Goal: Transaction & Acquisition: Purchase product/service

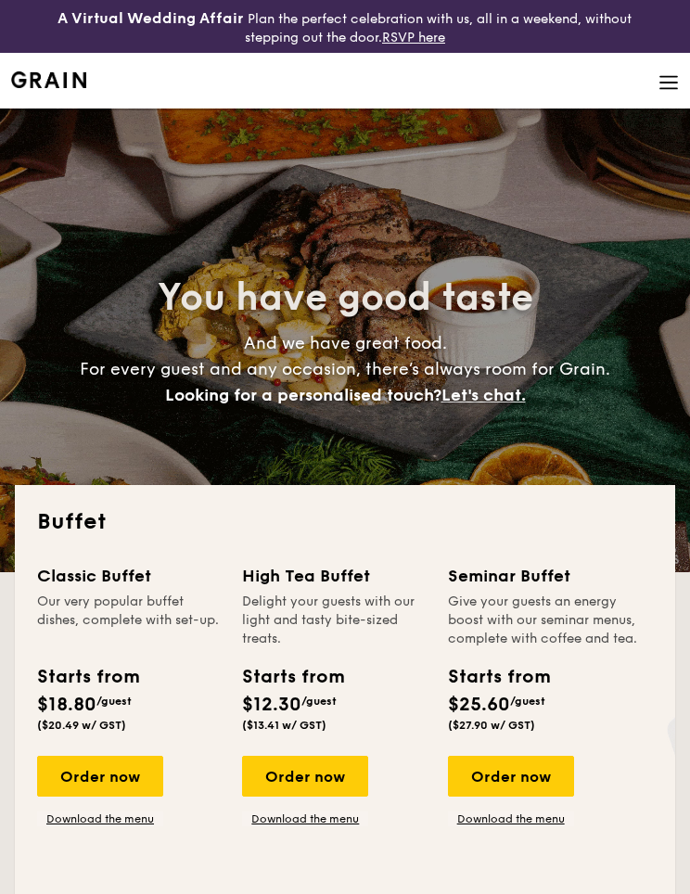
select select
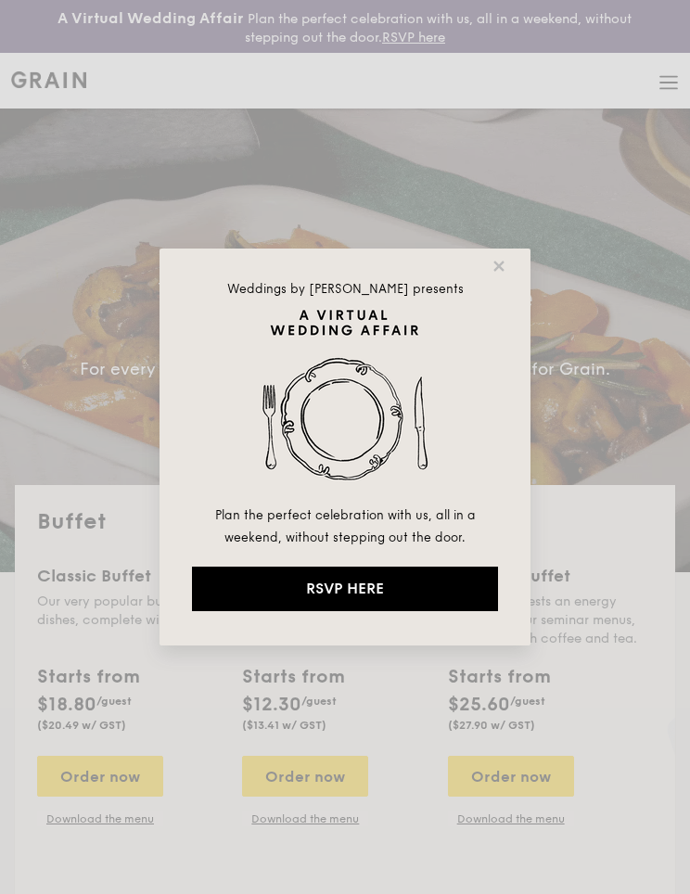
click at [498, 271] on icon at bounding box center [499, 266] width 17 height 17
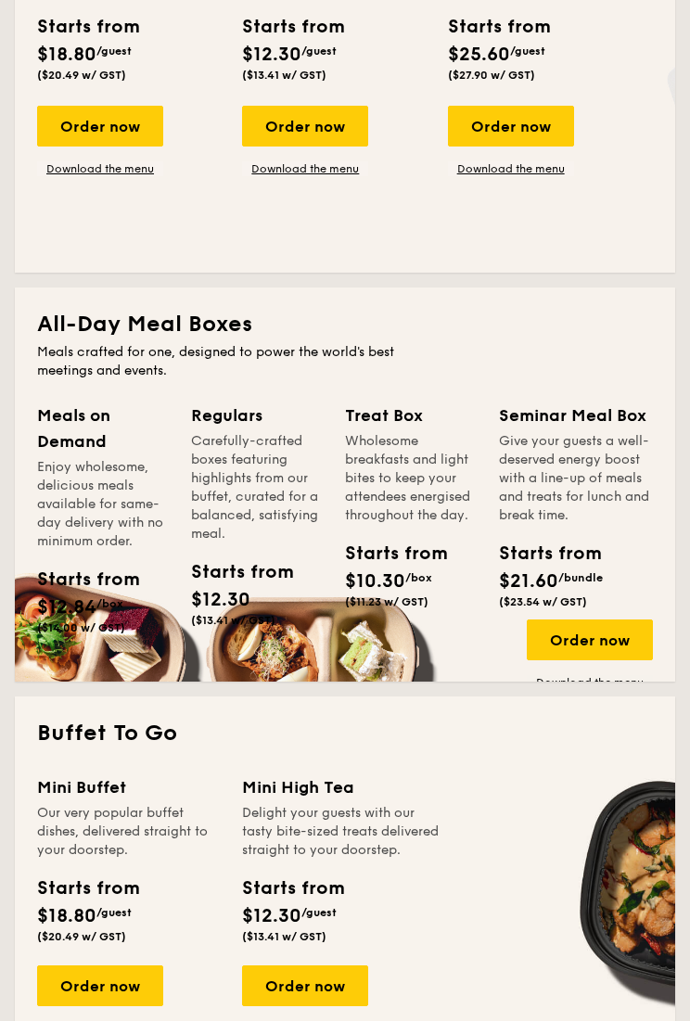
scroll to position [693, 0]
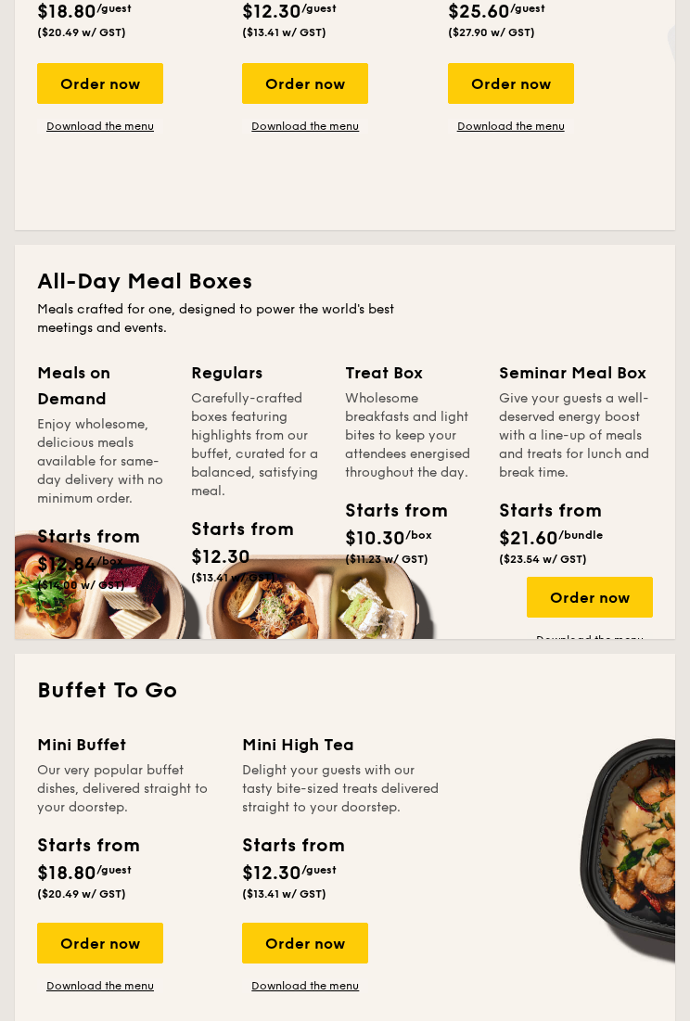
click at [107, 602] on div "Meals on Demand Enjoy wholesome, delicious meals available for same-day deliver…" at bounding box center [114, 502] width 154 height 284
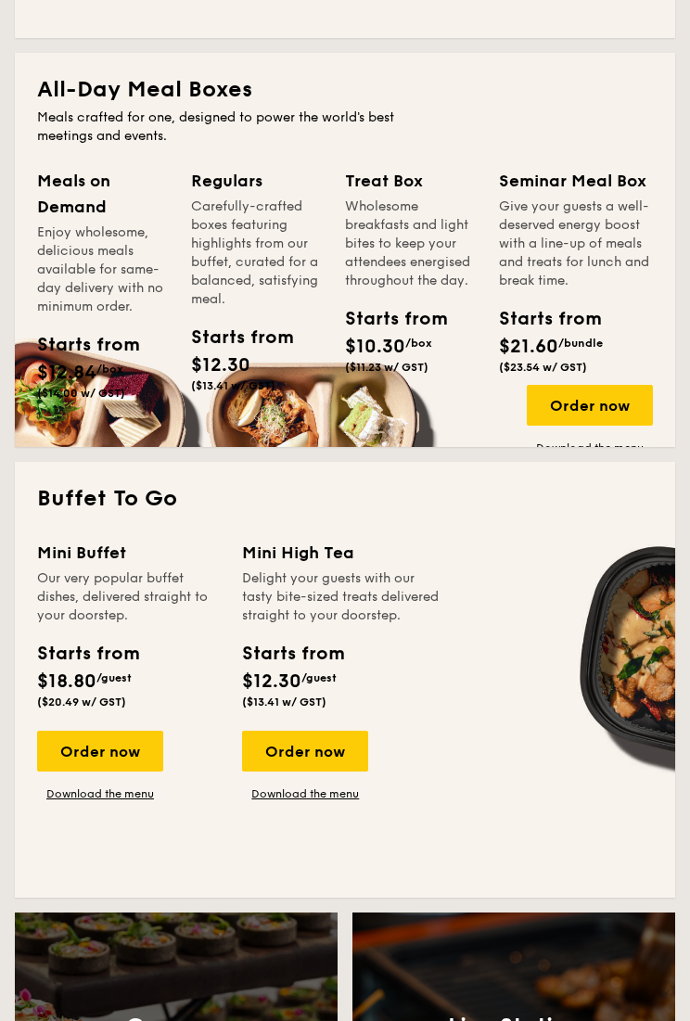
scroll to position [962, 0]
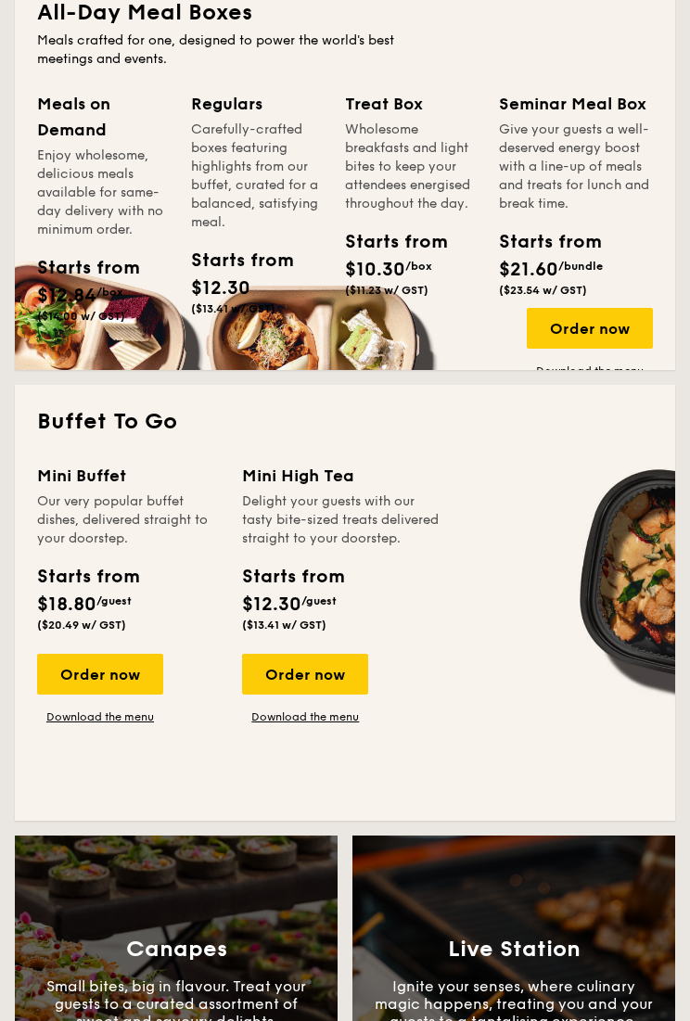
click at [123, 723] on link "Download the menu" at bounding box center [100, 716] width 126 height 15
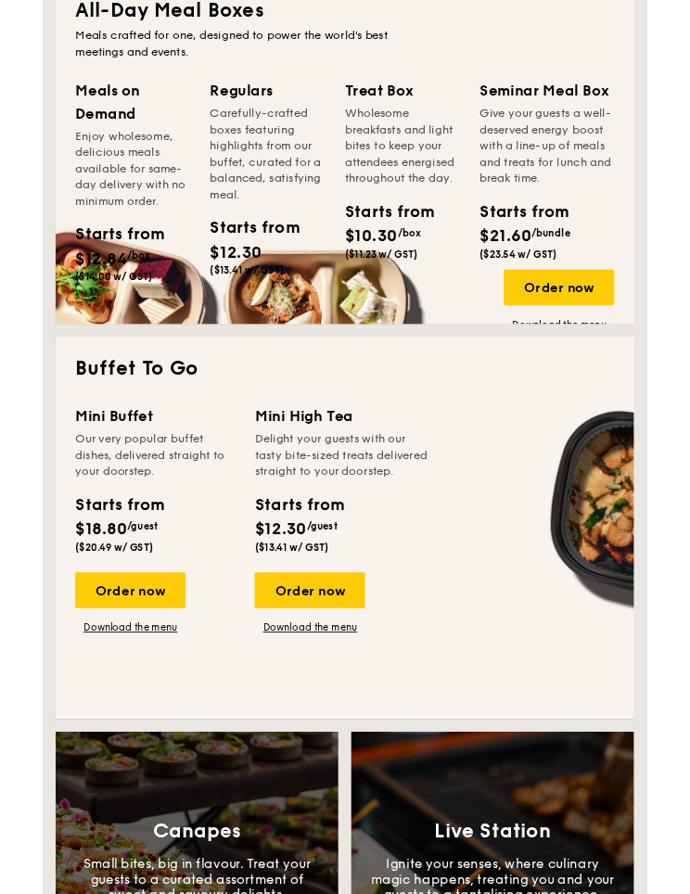
scroll to position [1014, 0]
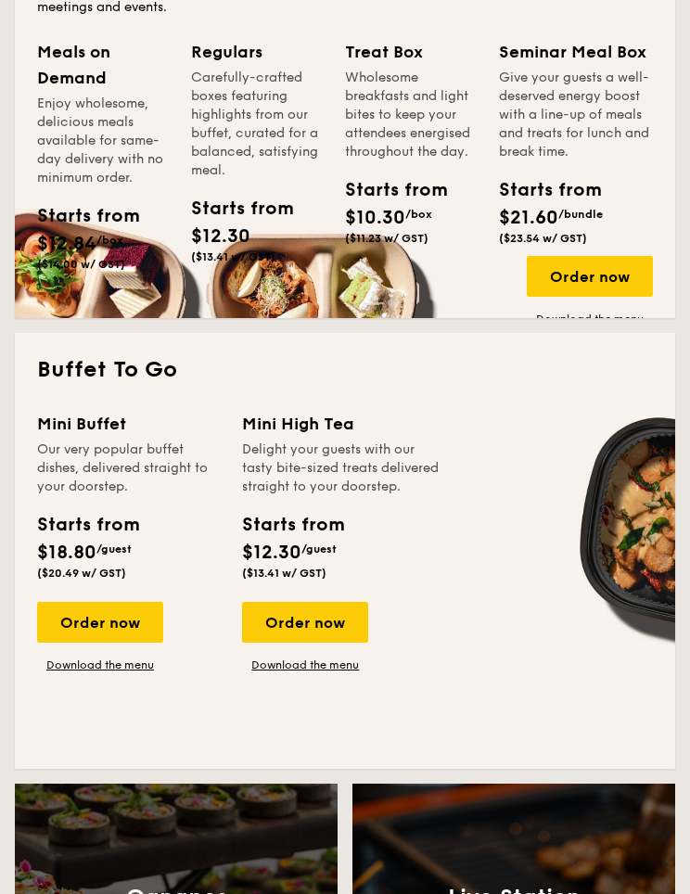
click at [335, 672] on link "Download the menu" at bounding box center [305, 665] width 126 height 15
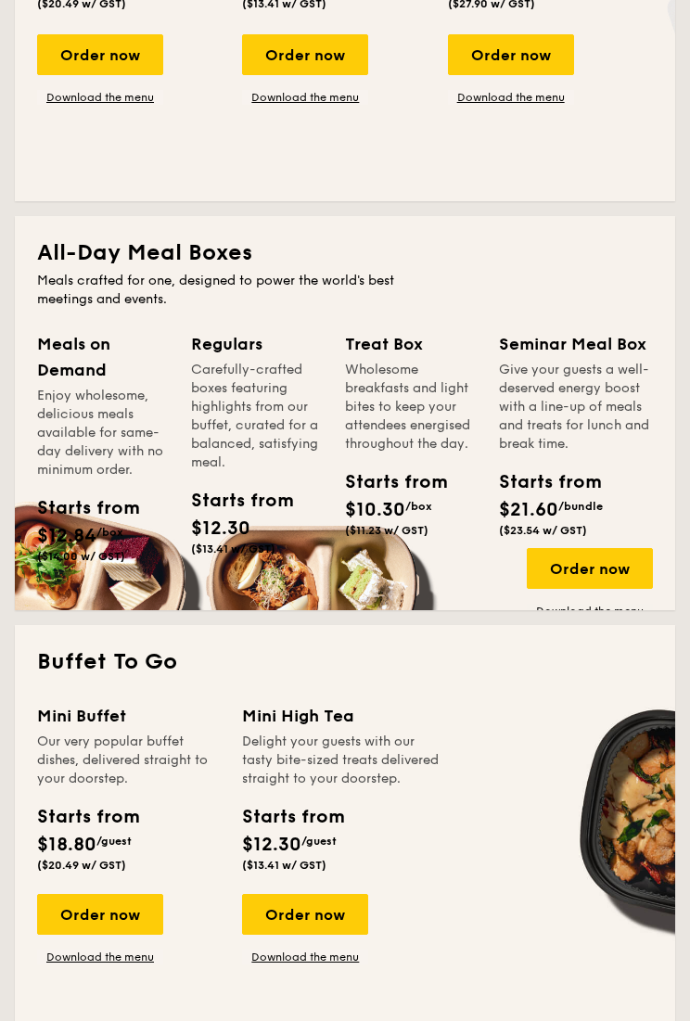
scroll to position [741, 0]
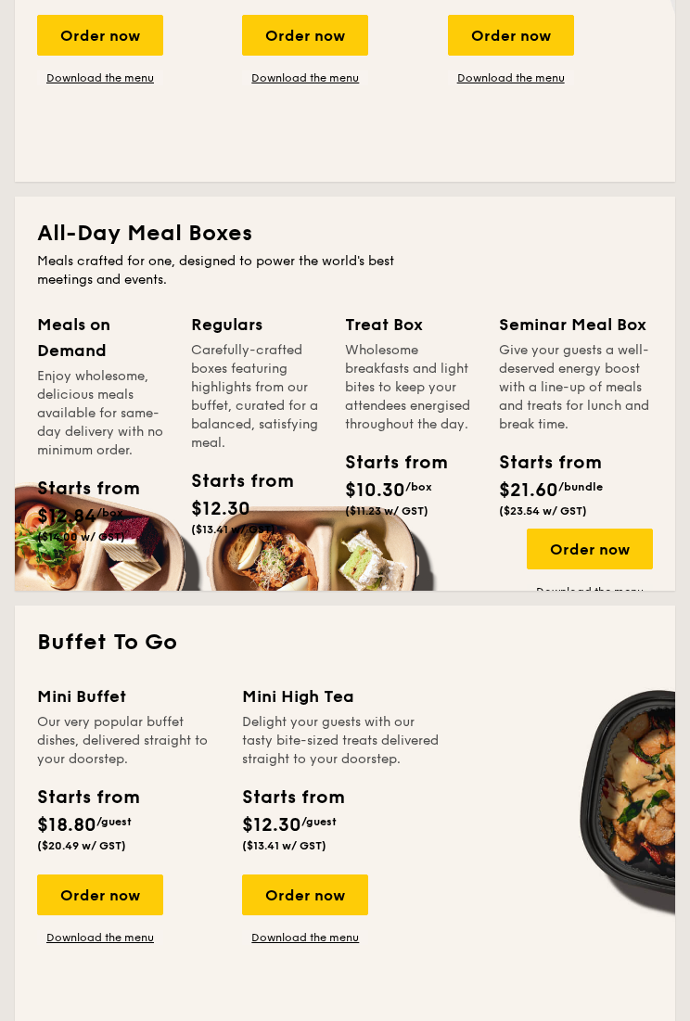
click at [95, 385] on div "Enjoy wholesome, delicious meals available for same-day delivery with no minimu…" at bounding box center [103, 413] width 132 height 93
click at [97, 551] on div "Starts from $12.84 /box ($14.00 w/ GST)" at bounding box center [103, 513] width 147 height 76
click at [97, 543] on span "($14.00 w/ GST)" at bounding box center [81, 536] width 88 height 13
click at [94, 542] on span "($14.00 w/ GST)" at bounding box center [81, 536] width 88 height 13
click at [285, 550] on div "Regulars Carefully-crafted boxes featuring highlights from our buffet, curated …" at bounding box center [268, 450] width 154 height 276
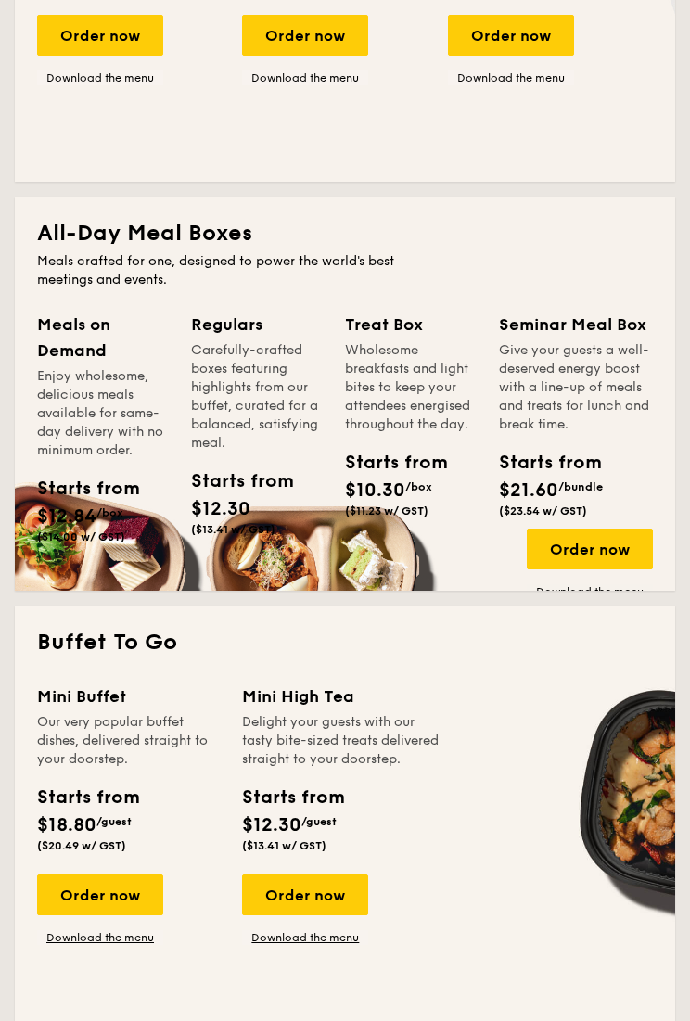
click at [277, 551] on div "Regulars Carefully-crafted boxes featuring highlights from our buffet, curated …" at bounding box center [268, 450] width 154 height 276
click at [412, 442] on div "Treat Box Wholesome breakfasts and light bites to keep your attendees energised…" at bounding box center [411, 418] width 132 height 213
click at [403, 458] on div "Starts from" at bounding box center [374, 463] width 58 height 28
click at [403, 459] on div "Starts from" at bounding box center [374, 463] width 58 height 28
click at [569, 460] on div "Starts from" at bounding box center [534, 463] width 70 height 28
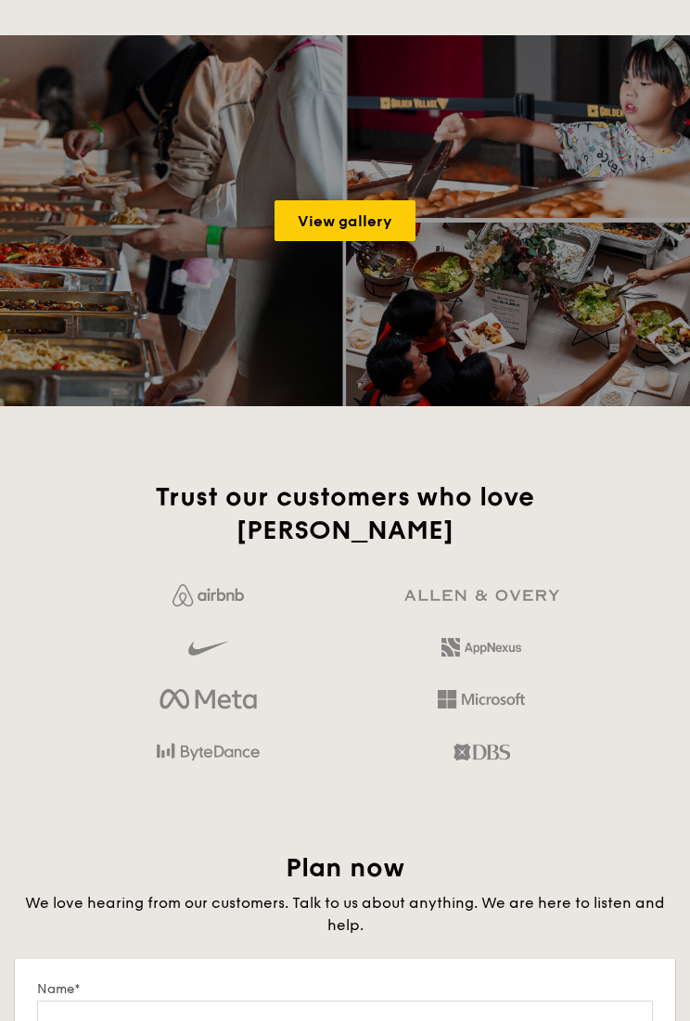
scroll to position [2623, 0]
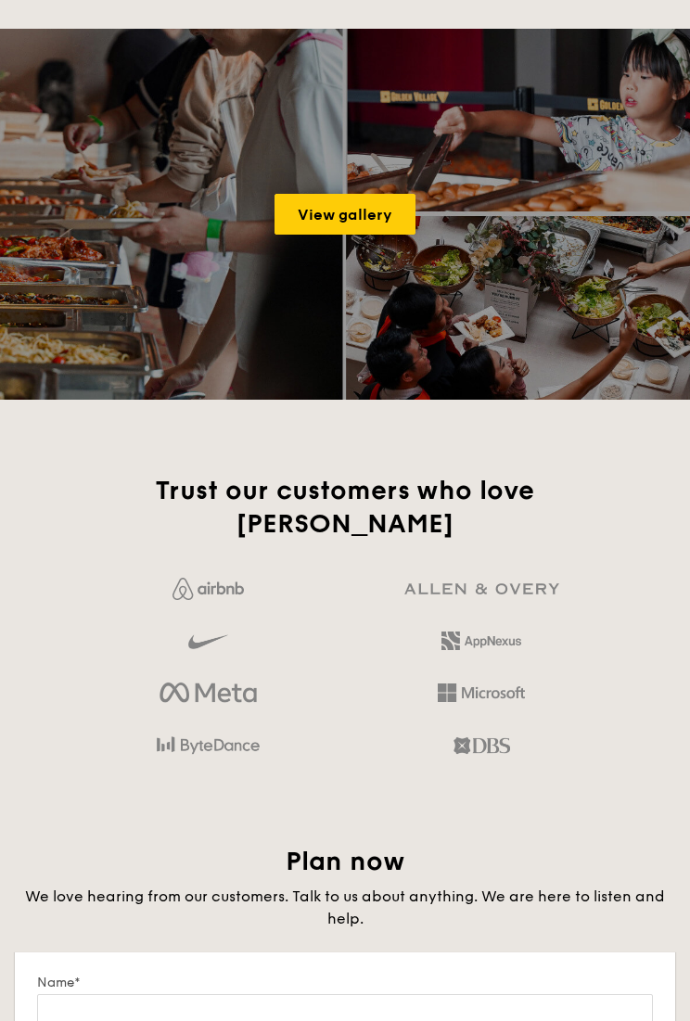
click at [370, 223] on link "View gallery" at bounding box center [345, 214] width 141 height 41
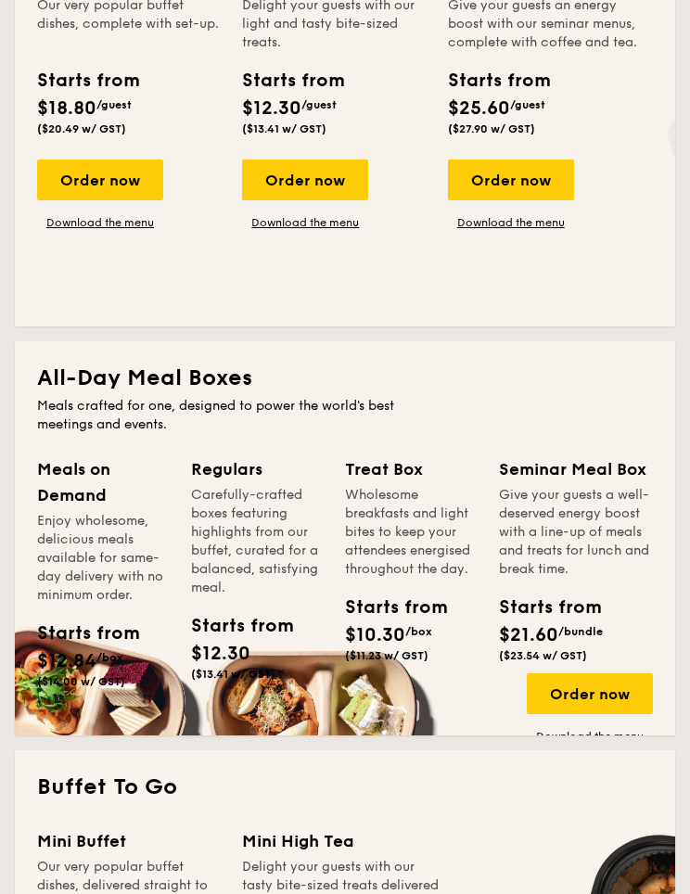
scroll to position [0, 0]
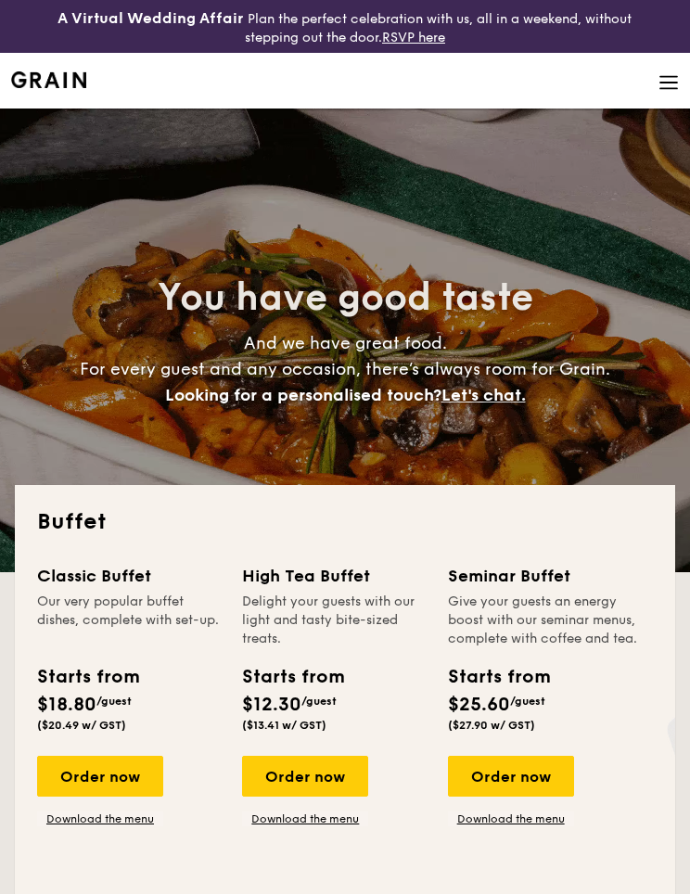
click at [677, 92] on img at bounding box center [668, 82] width 20 height 20
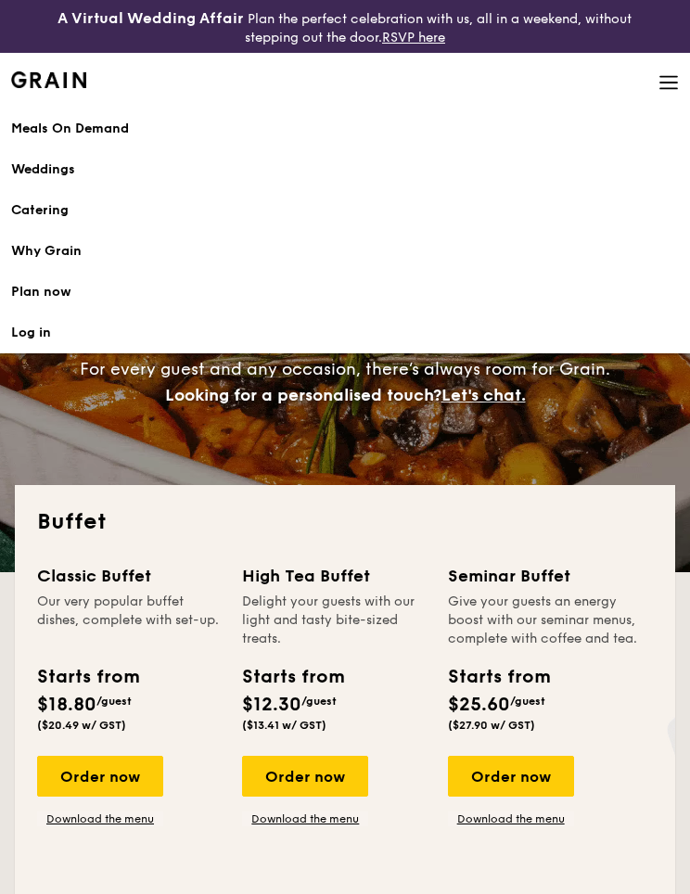
click at [134, 134] on div "Meals On Demand" at bounding box center [345, 129] width 668 height 19
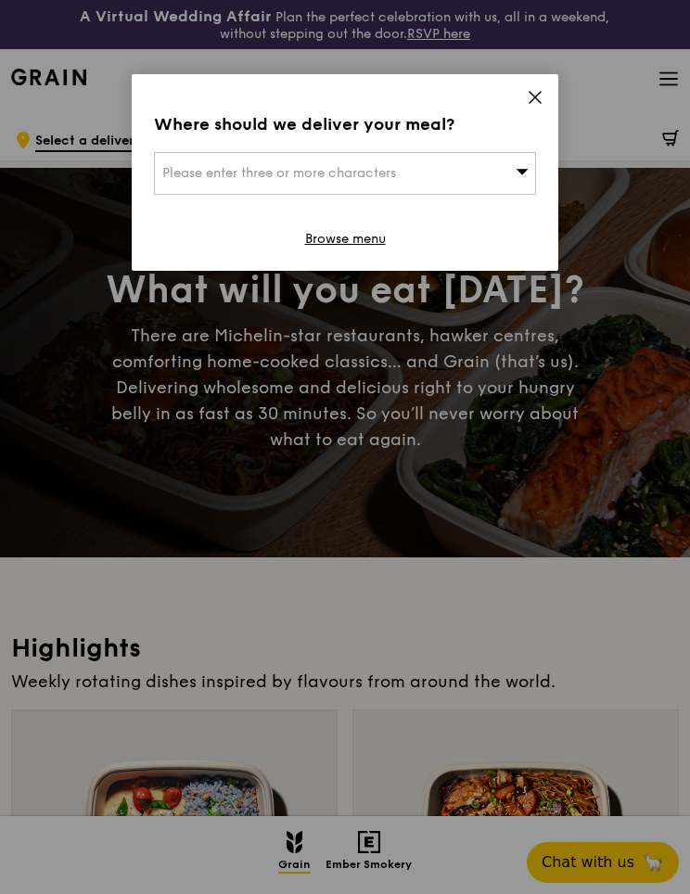
click at [455, 180] on div "Please enter three or more characters" at bounding box center [345, 173] width 382 height 43
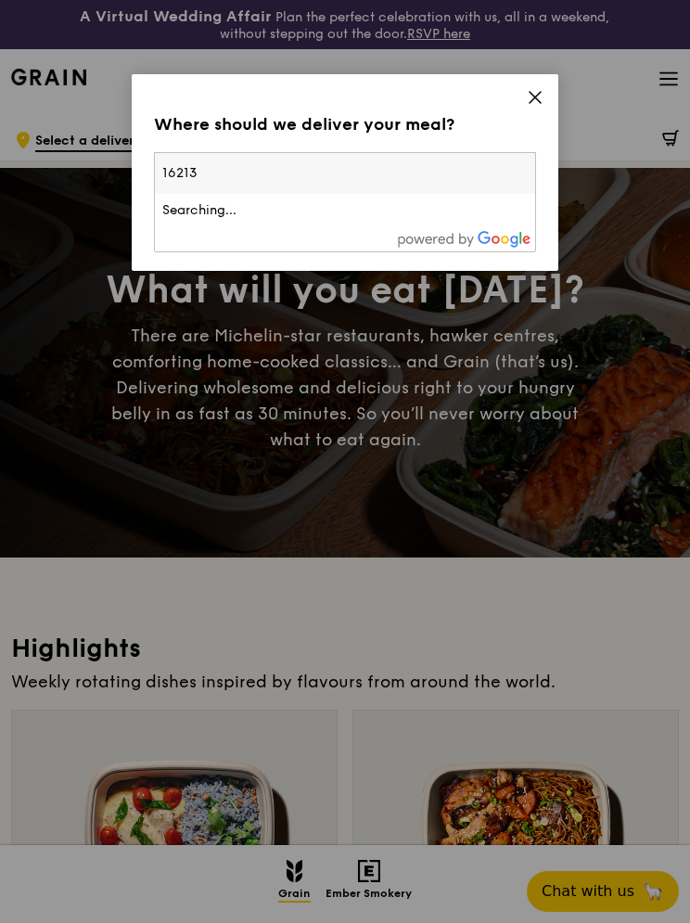
type input "162131"
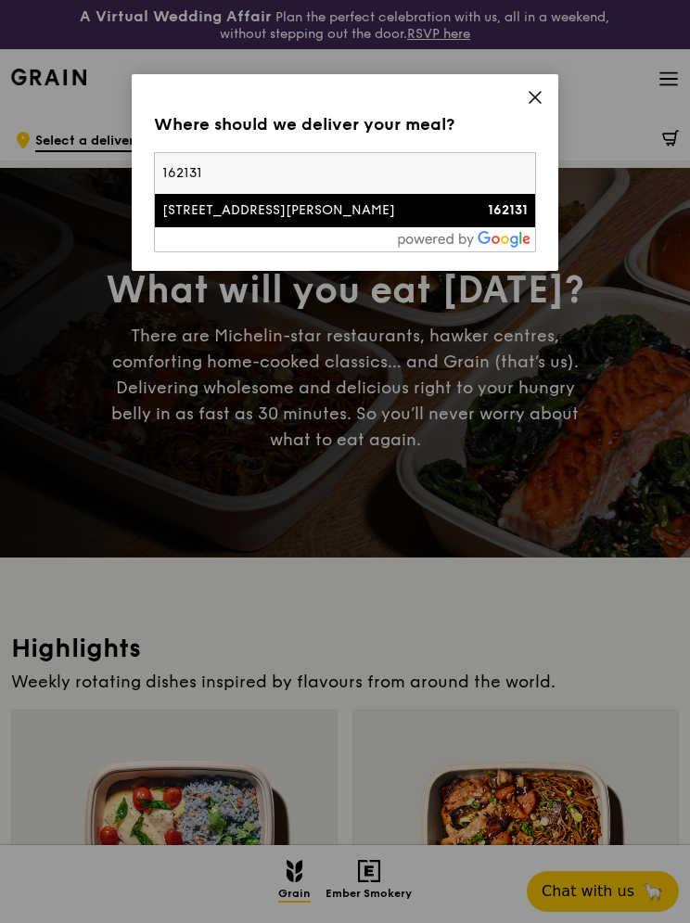
click at [253, 211] on div "[STREET_ADDRESS][PERSON_NAME]" at bounding box center [299, 210] width 275 height 19
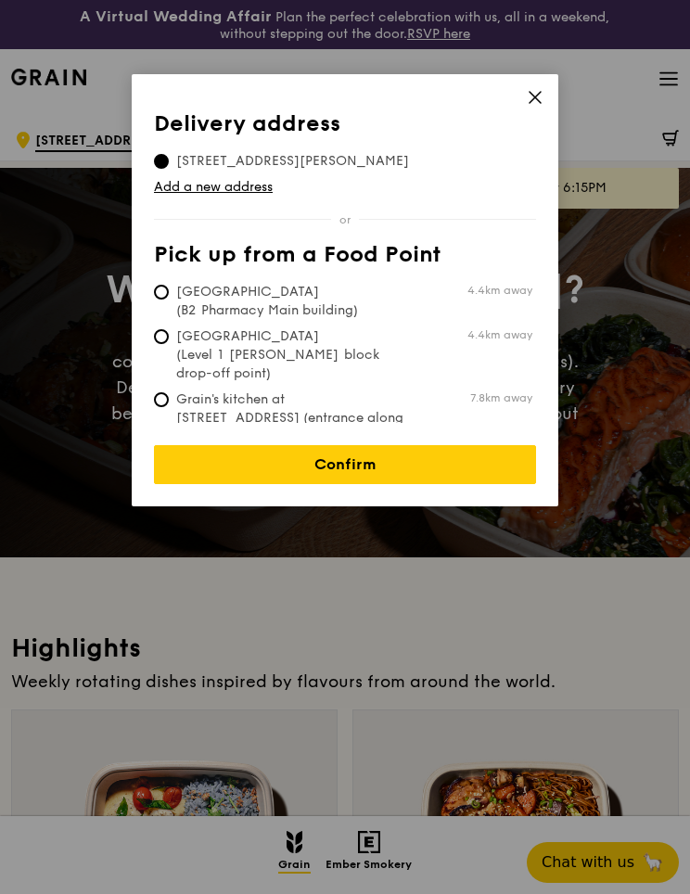
click at [507, 458] on link "Confirm" at bounding box center [345, 464] width 382 height 39
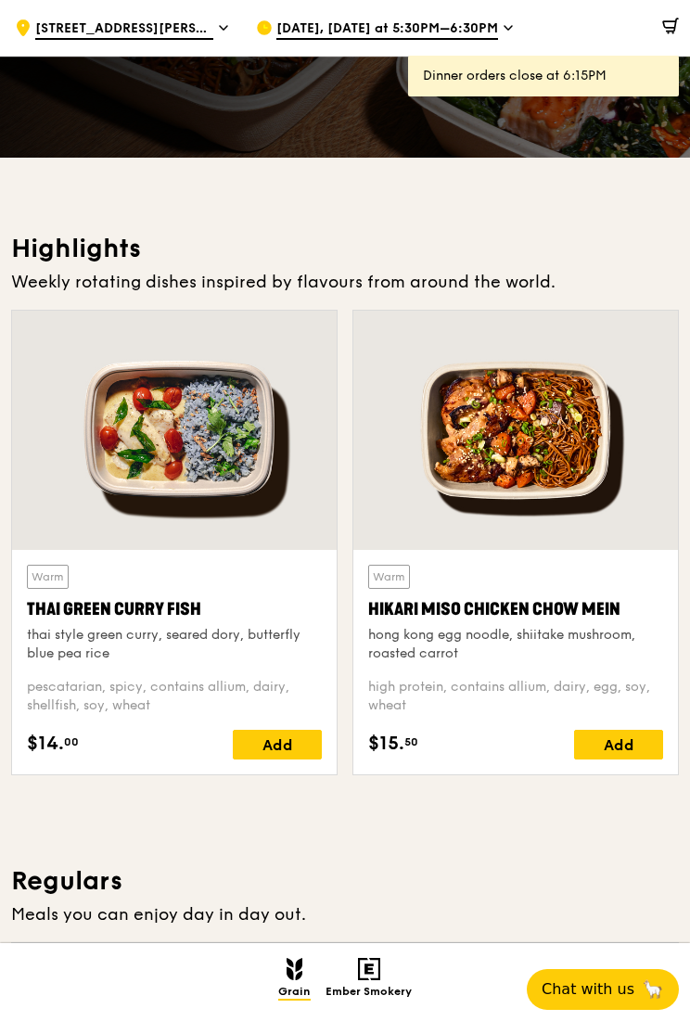
scroll to position [416, 0]
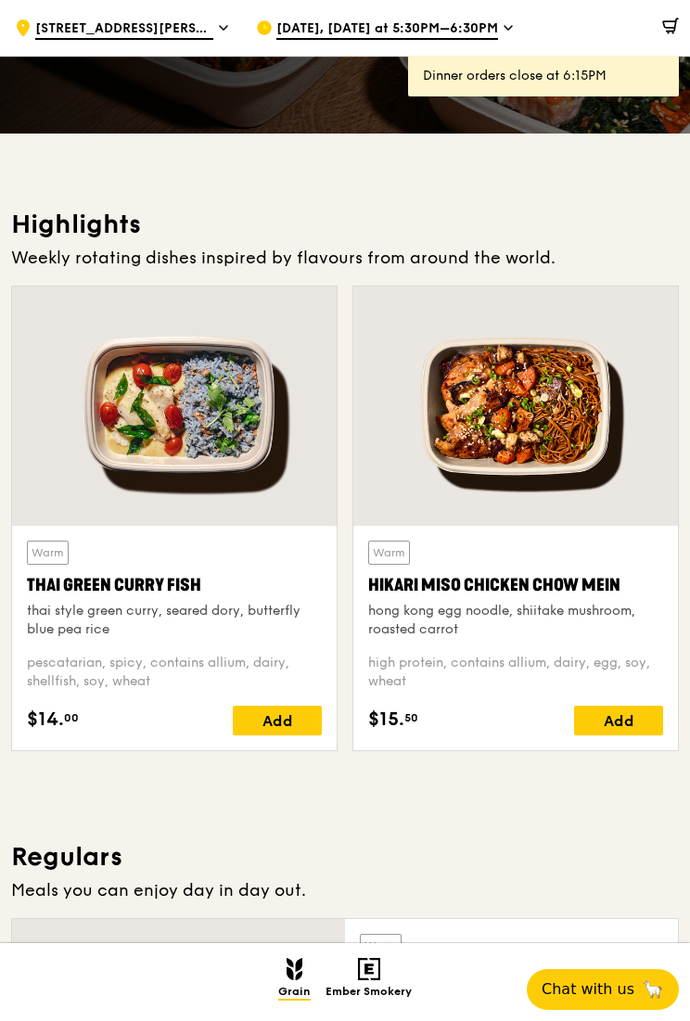
click at [548, 428] on div at bounding box center [515, 406] width 325 height 239
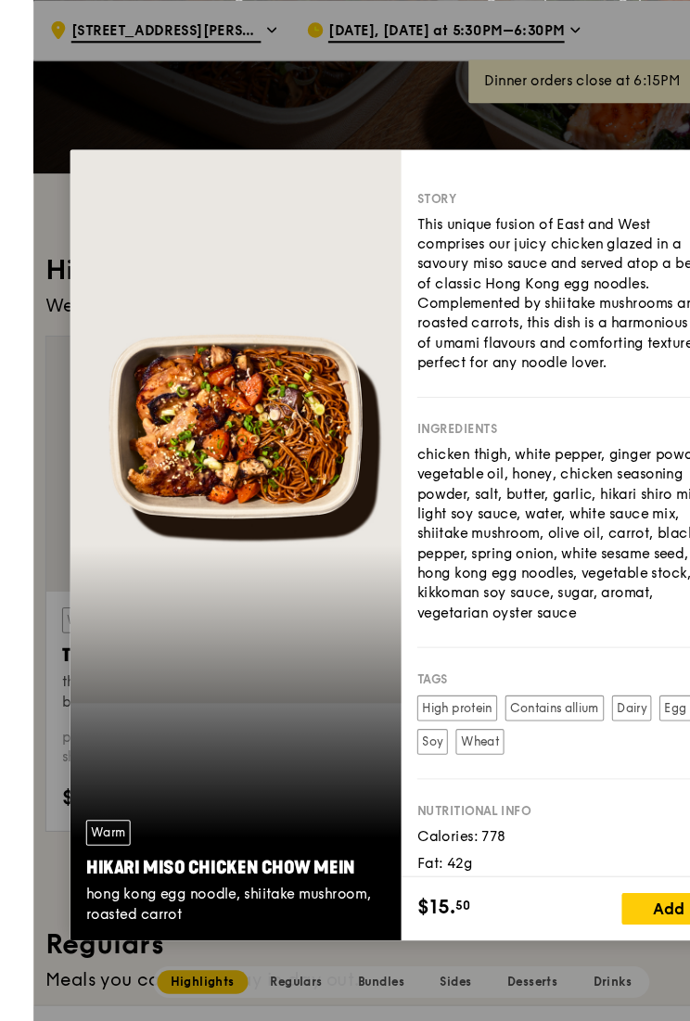
scroll to position [324, 0]
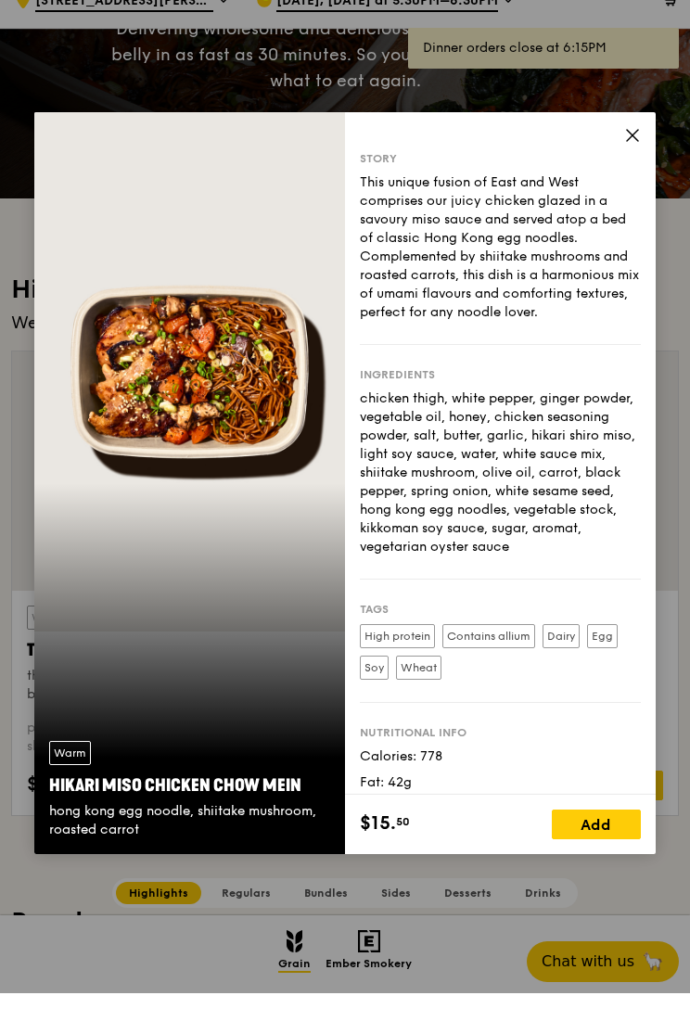
click at [627, 179] on div "Story" at bounding box center [500, 186] width 281 height 15
click at [625, 179] on div "Story" at bounding box center [500, 186] width 281 height 15
click at [629, 179] on div "Story This unique fusion of East and West comprises our juicy chicken glazed in…" at bounding box center [500, 276] width 281 height 194
click at [641, 179] on div "Story This unique fusion of East and West comprises our juicy chicken glazed in…" at bounding box center [500, 276] width 281 height 194
click at [637, 201] on div "This unique fusion of East and West comprises our juicy chicken glazed in a sav…" at bounding box center [500, 275] width 281 height 148
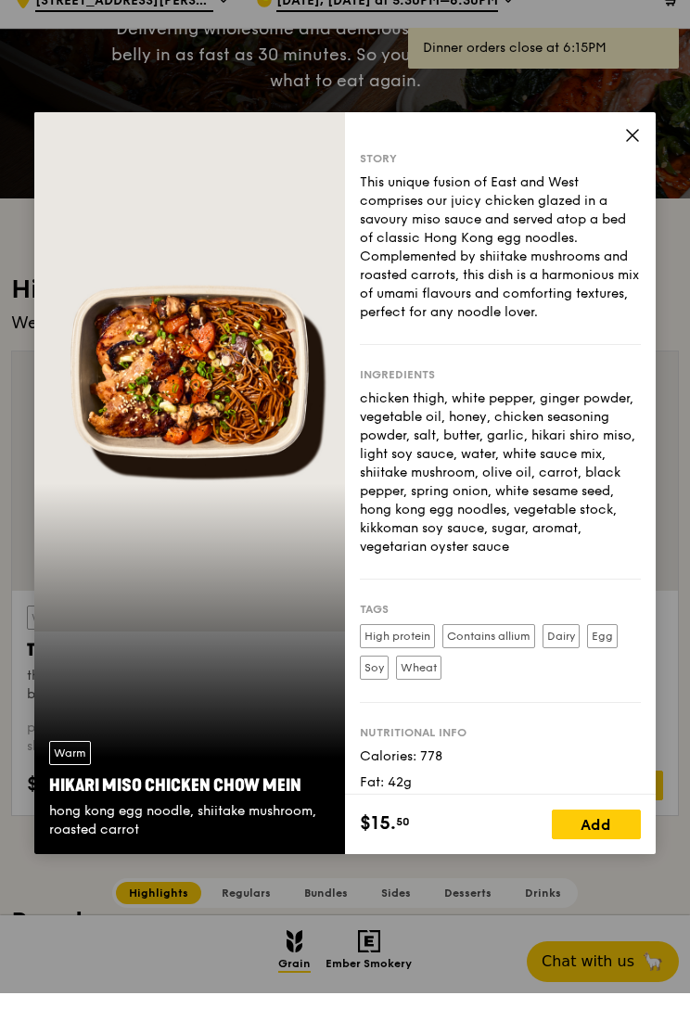
click at [639, 201] on div "This unique fusion of East and West comprises our juicy chicken glazed in a sav…" at bounding box center [500, 275] width 281 height 148
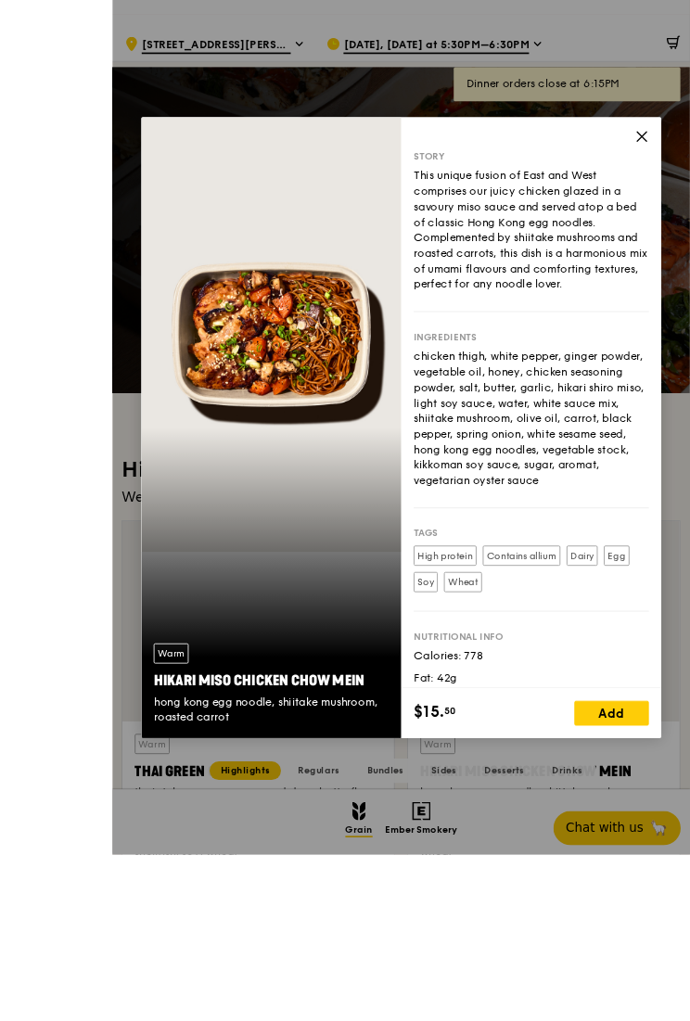
scroll to position [377, 0]
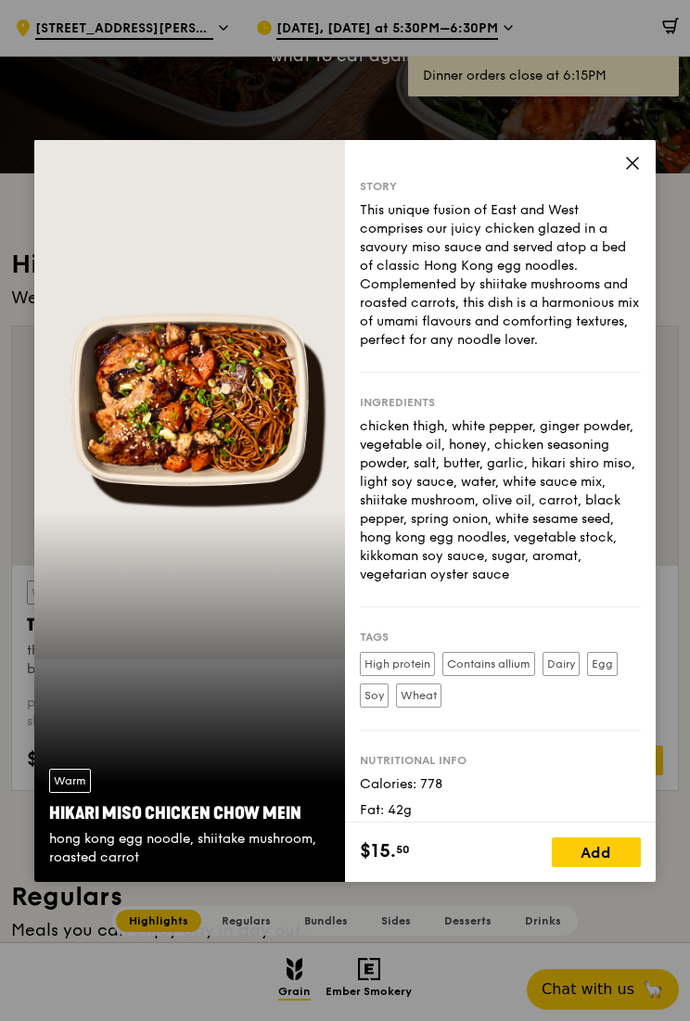
click at [628, 172] on span at bounding box center [632, 166] width 17 height 20
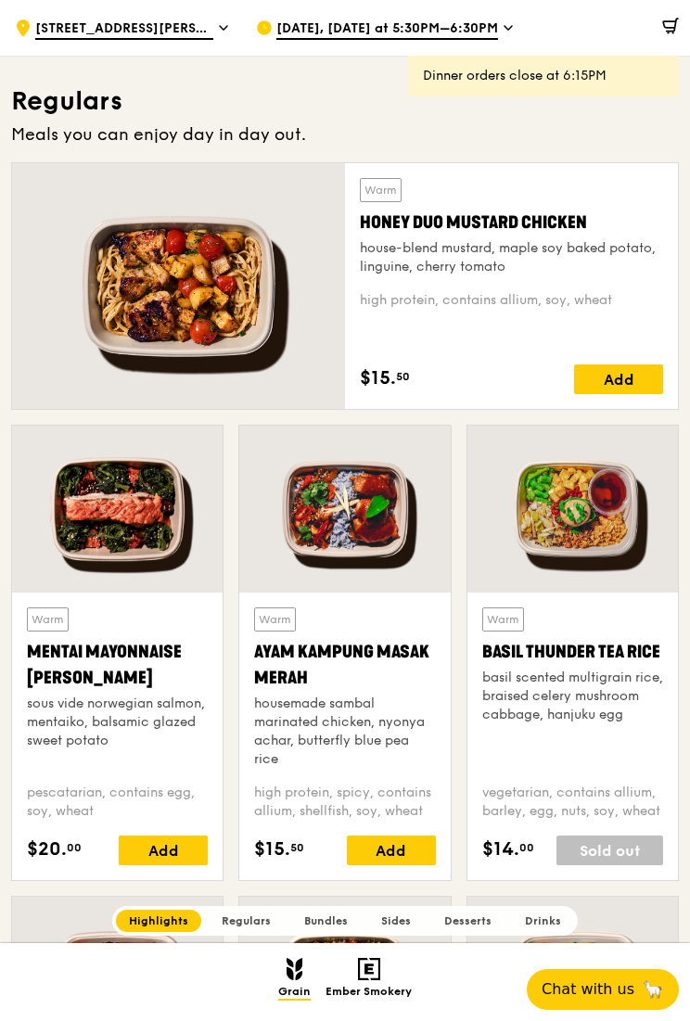
scroll to position [1173, 0]
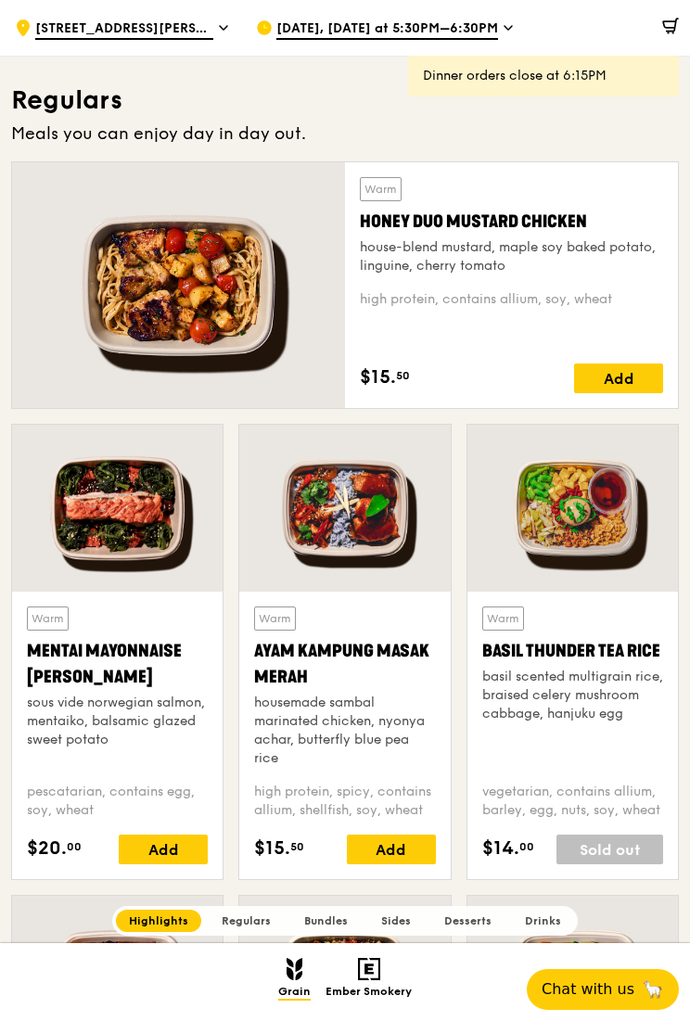
click at [364, 530] on div at bounding box center [344, 508] width 211 height 167
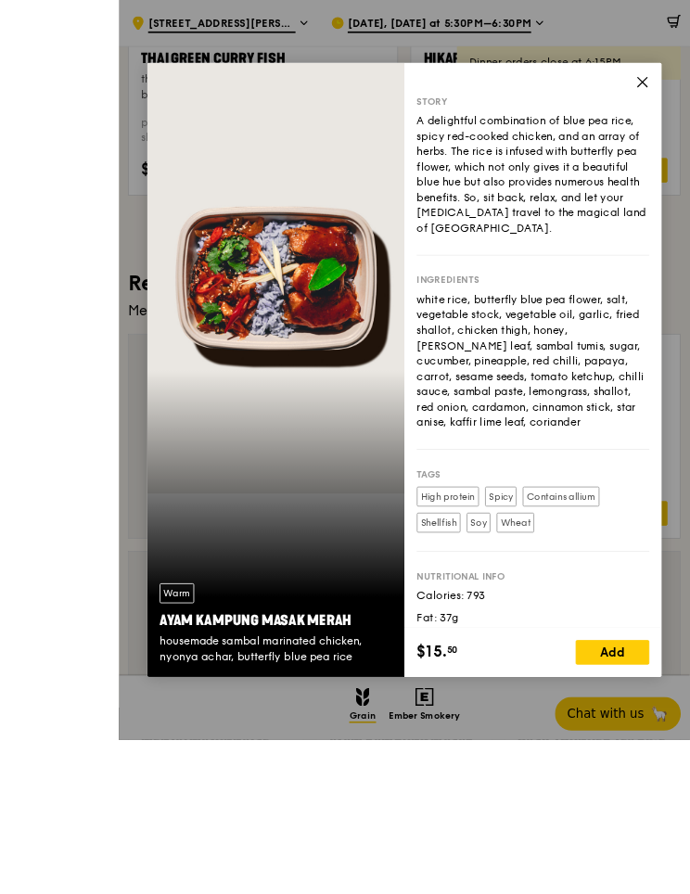
scroll to position [1183, 0]
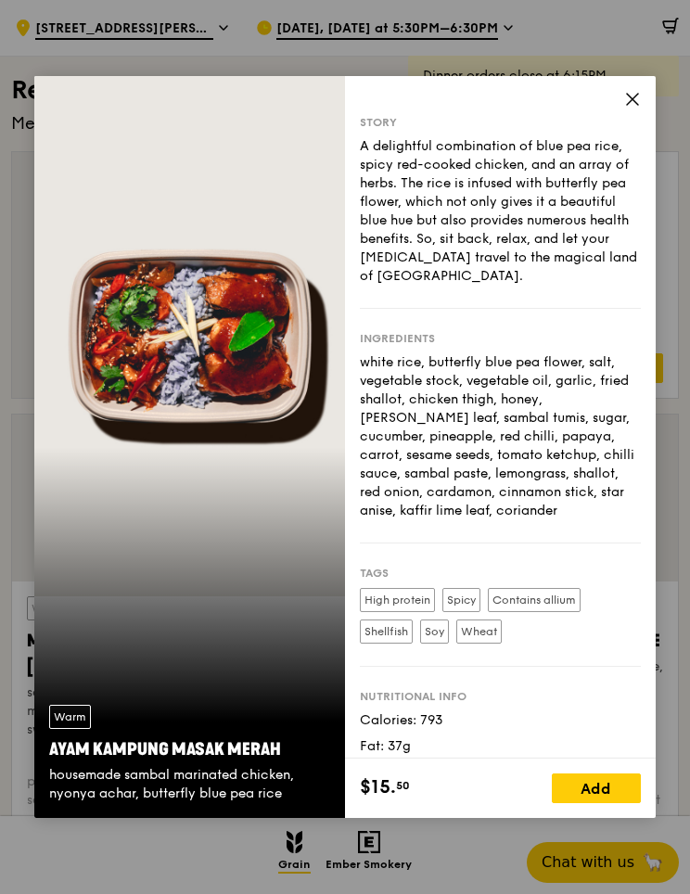
click at [638, 108] on span at bounding box center [632, 102] width 17 height 20
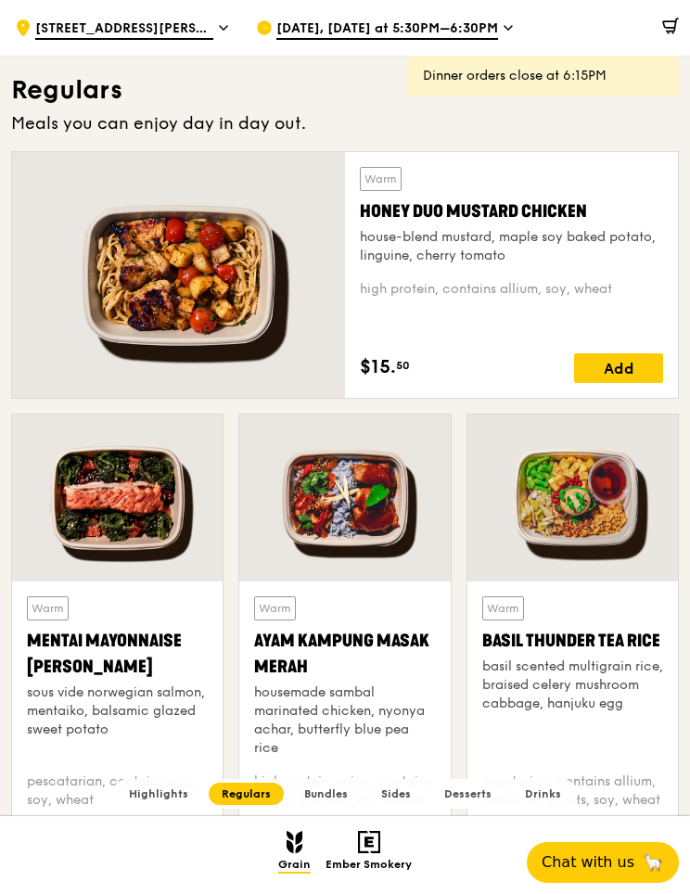
click at [598, 528] on div at bounding box center [572, 498] width 211 height 167
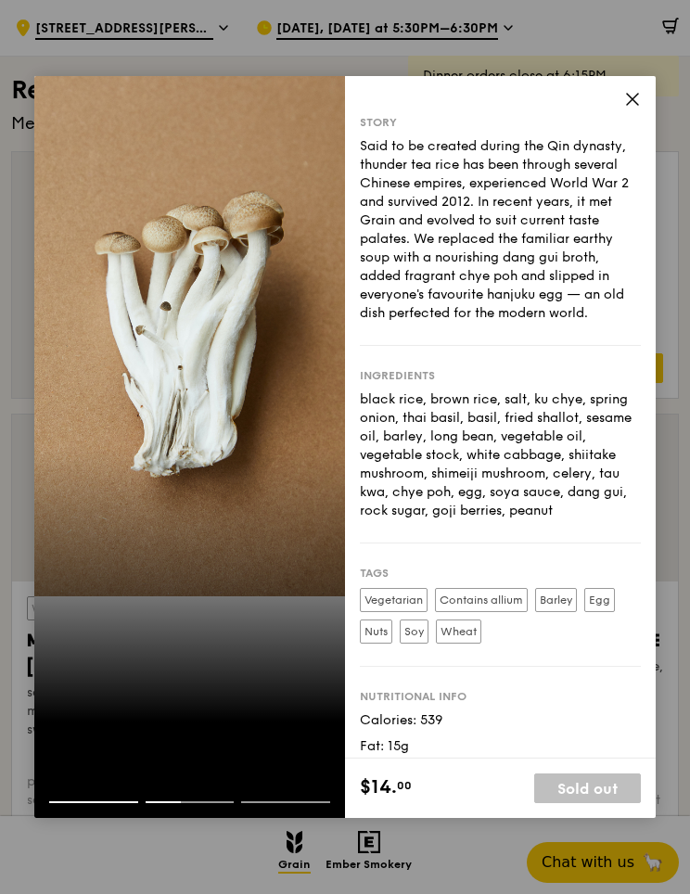
click at [639, 90] on div "Story Said to be created during the Qin dynasty, thunder tea rice has been thro…" at bounding box center [500, 417] width 311 height 683
click at [633, 97] on icon at bounding box center [632, 99] width 11 height 11
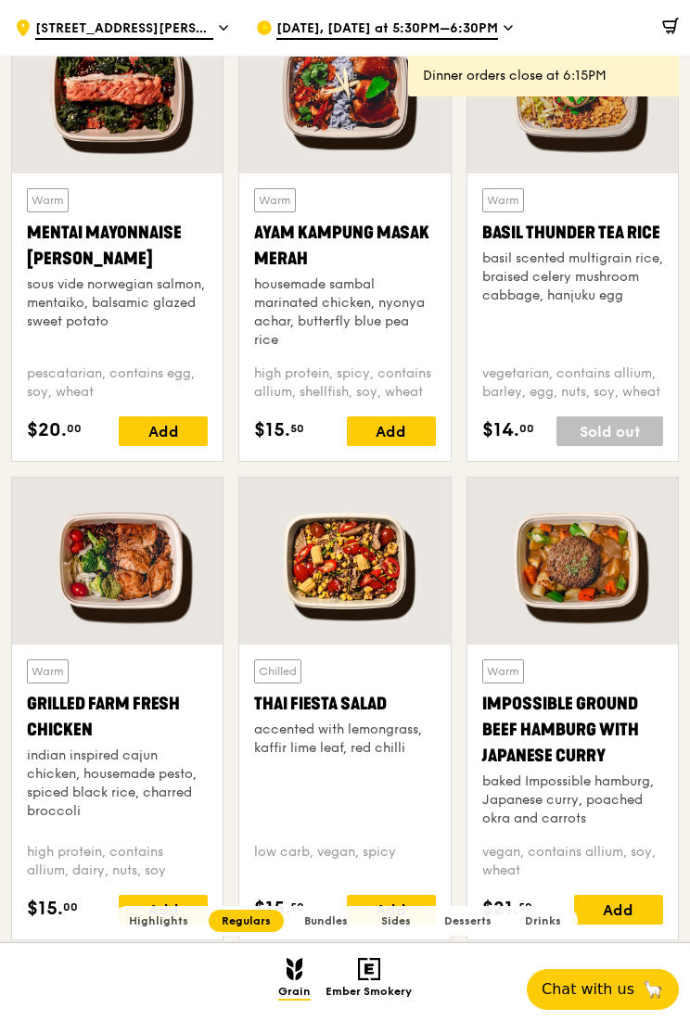
scroll to position [1621, 0]
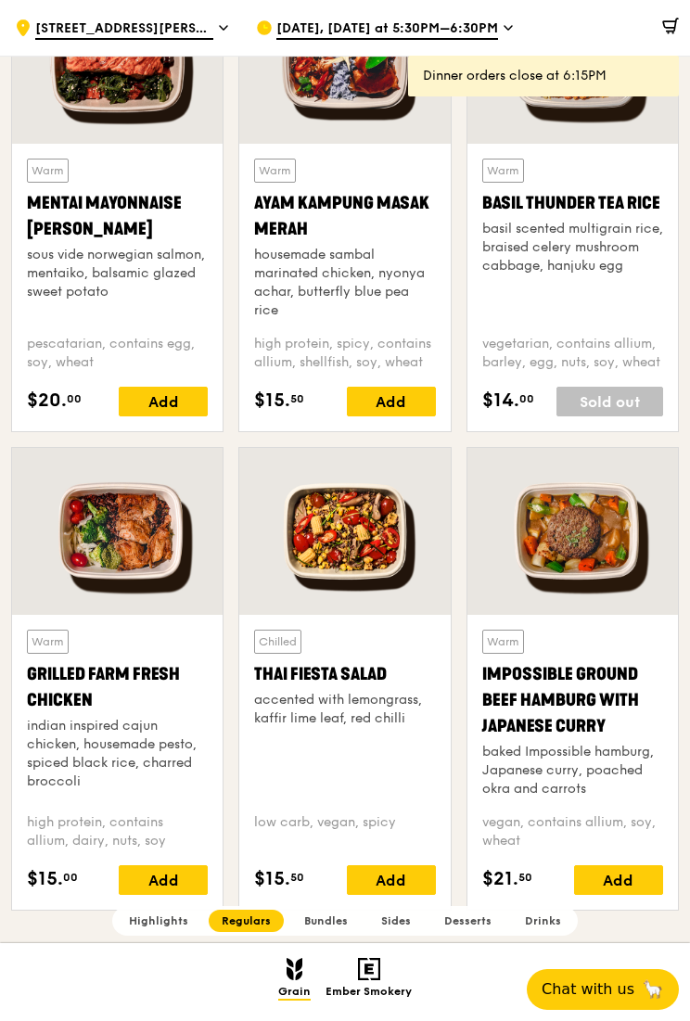
click at [580, 538] on div at bounding box center [572, 531] width 211 height 167
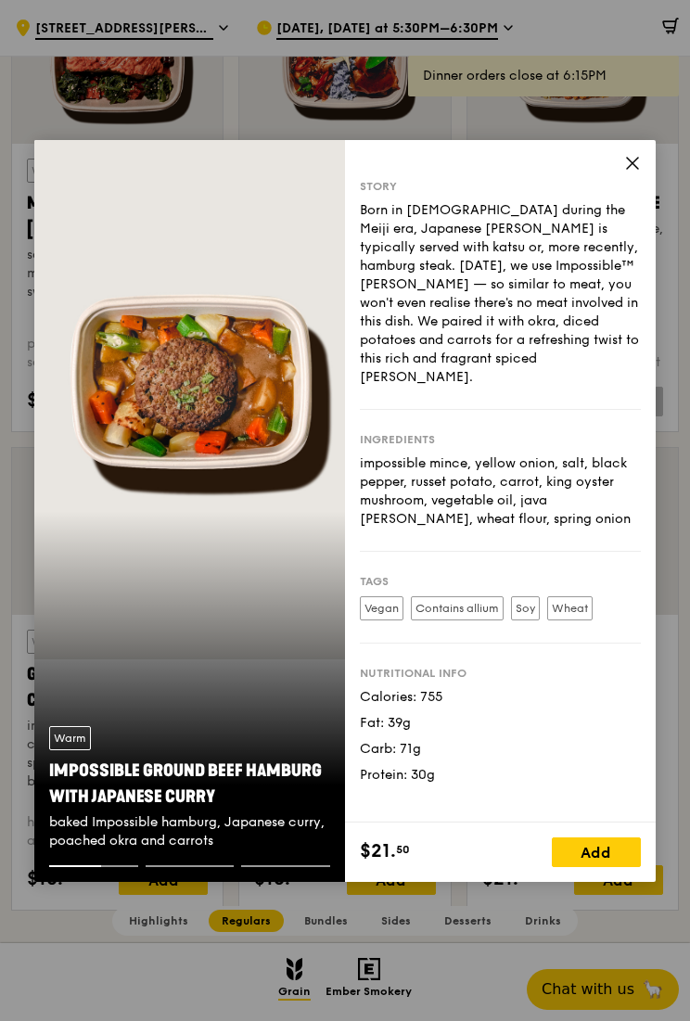
click at [635, 157] on icon at bounding box center [632, 163] width 17 height 17
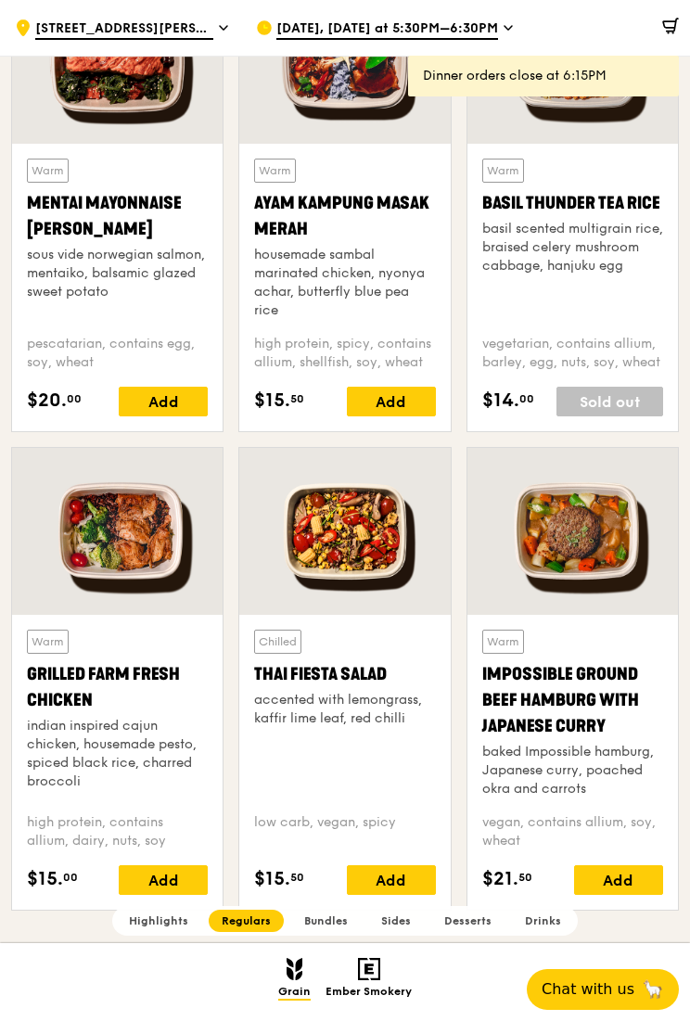
click at [132, 614] on div at bounding box center [117, 531] width 211 height 167
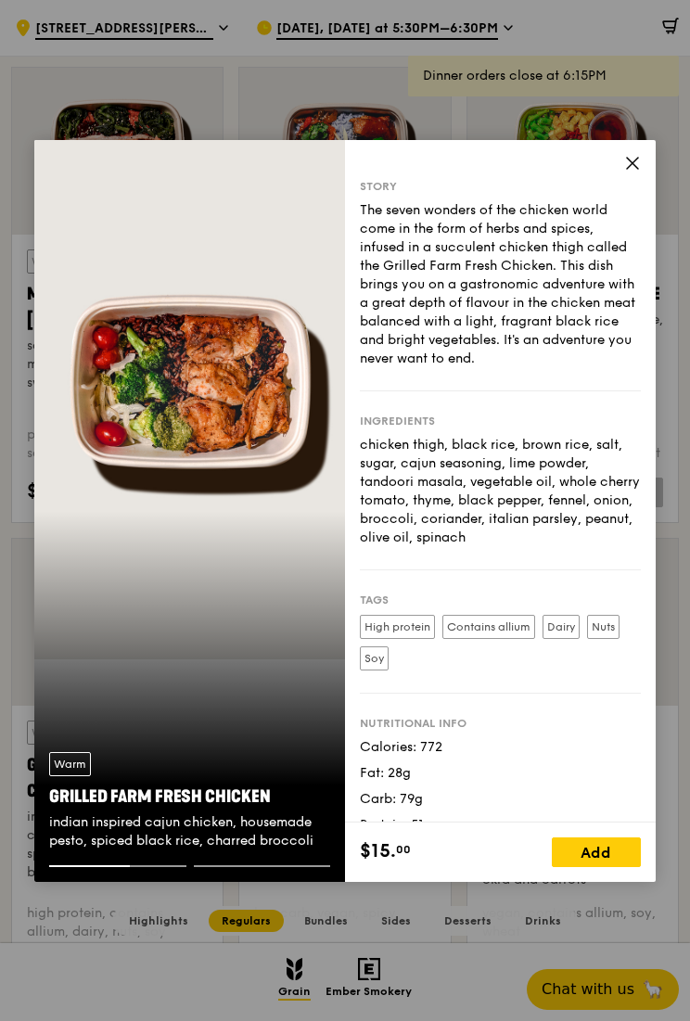
scroll to position [0, 0]
click at [631, 163] on icon at bounding box center [632, 163] width 17 height 17
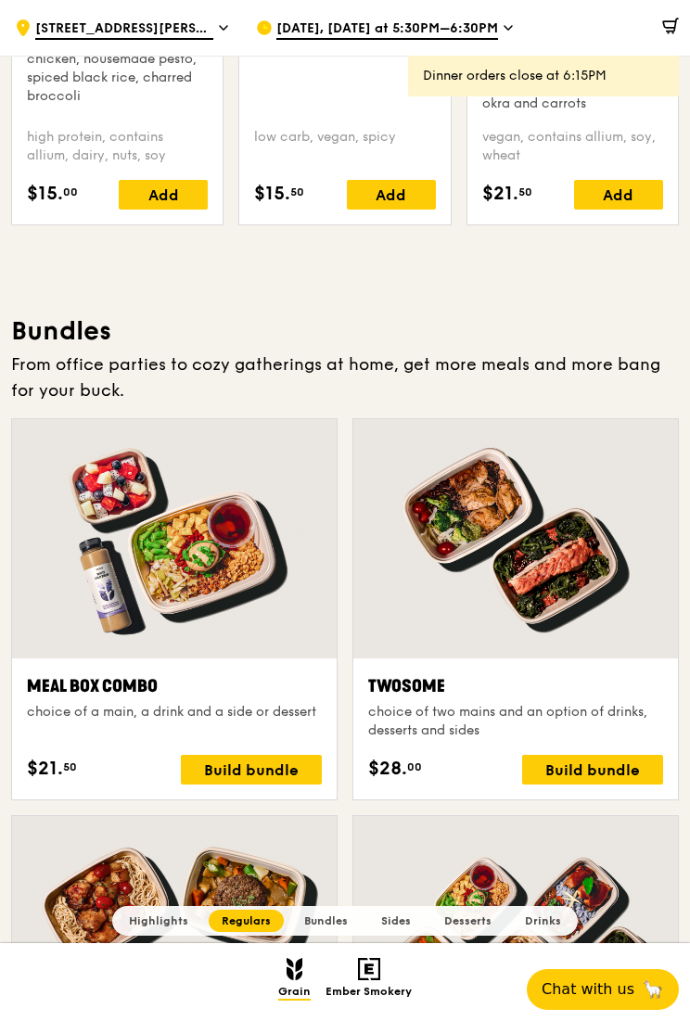
scroll to position [2376, 0]
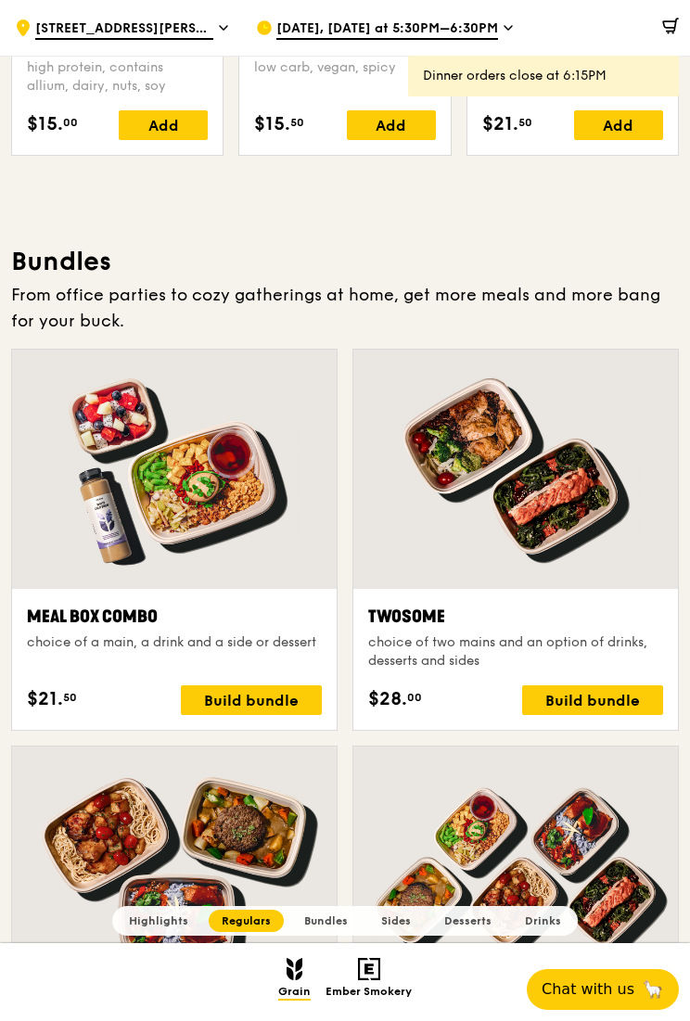
click at [516, 457] on div at bounding box center [515, 469] width 325 height 239
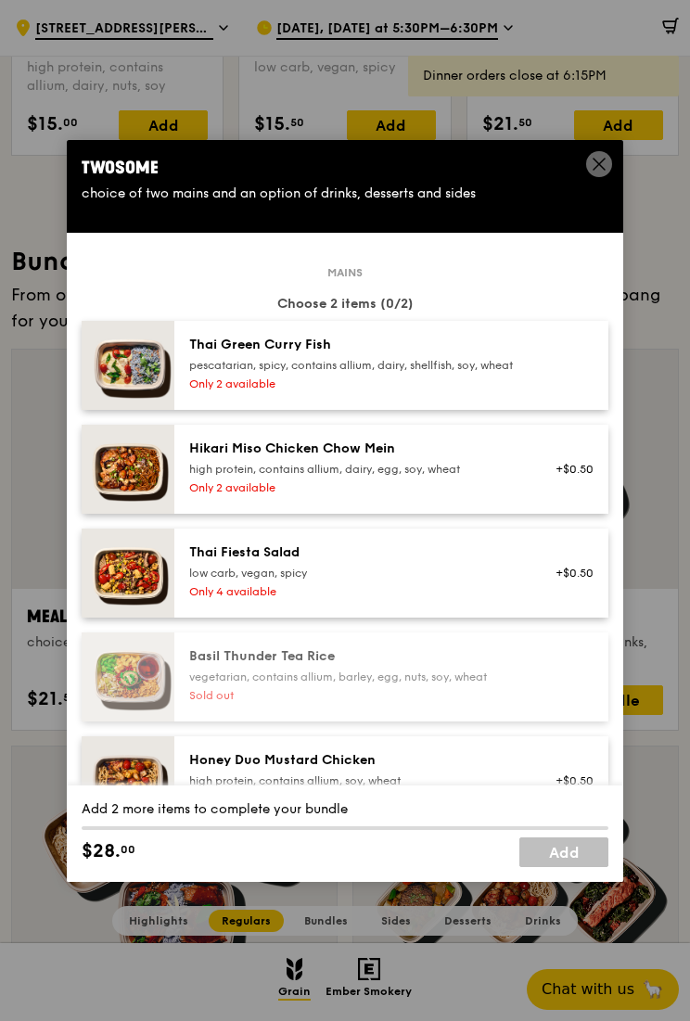
scroll to position [-1, 0]
click at [599, 162] on icon at bounding box center [599, 164] width 17 height 17
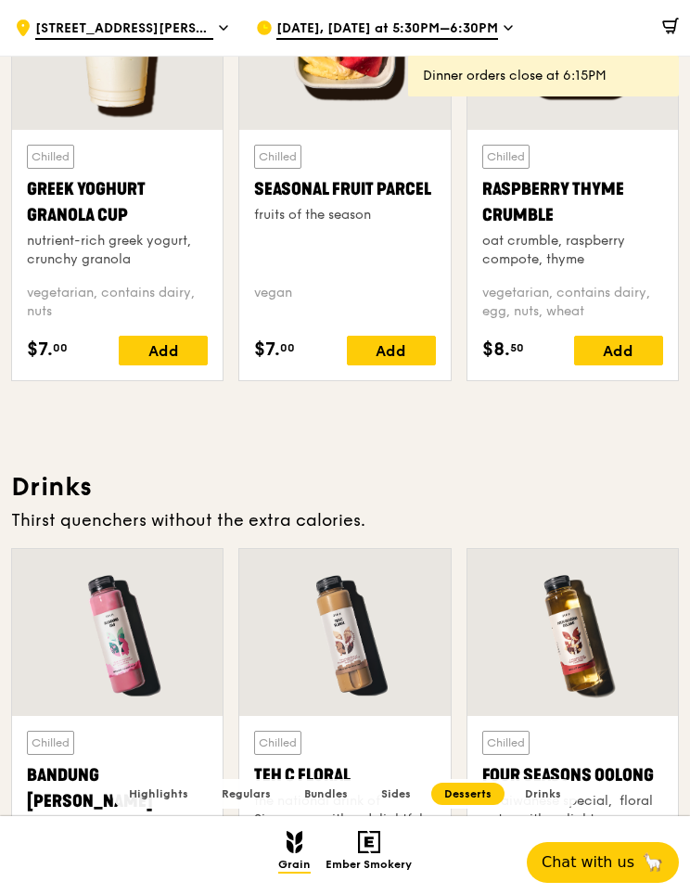
scroll to position [5554, 0]
